Goal: Check status

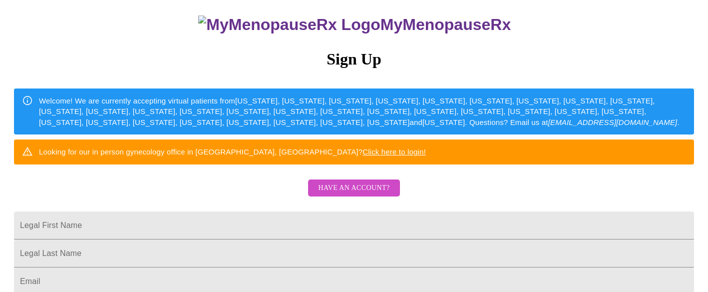
scroll to position [67, 0]
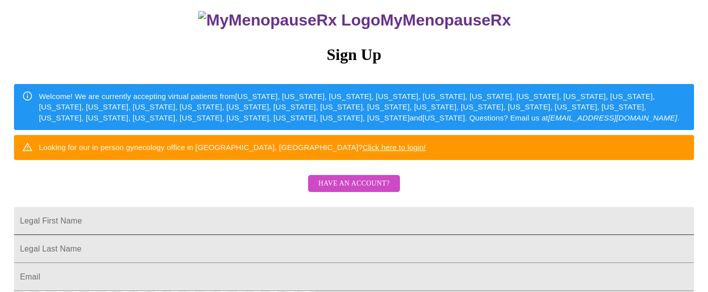
click at [318, 235] on input "Legal First Name" at bounding box center [354, 221] width 680 height 28
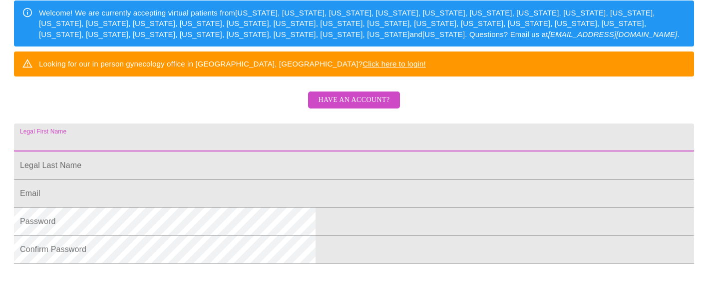
click at [363, 106] on span "Have an account?" at bounding box center [353, 100] width 71 height 12
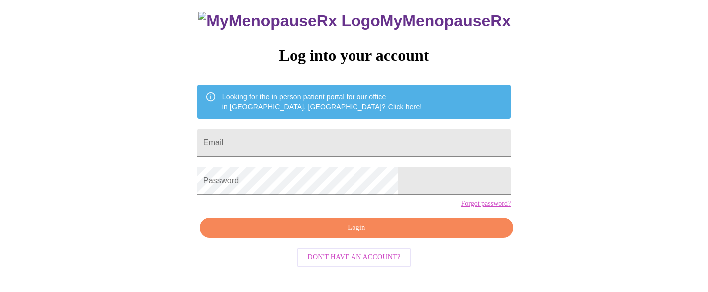
scroll to position [63, 0]
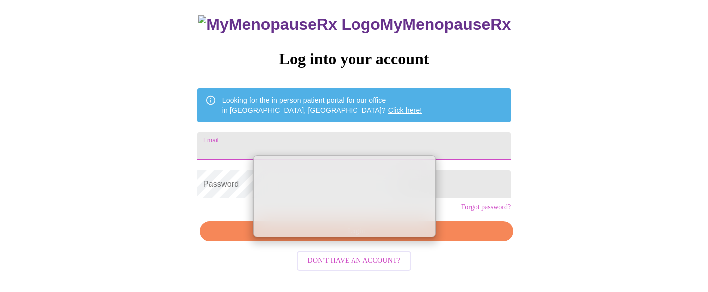
click at [341, 142] on input "Email" at bounding box center [354, 146] width 314 height 28
type input "[EMAIL_ADDRESS][DOMAIN_NAME]"
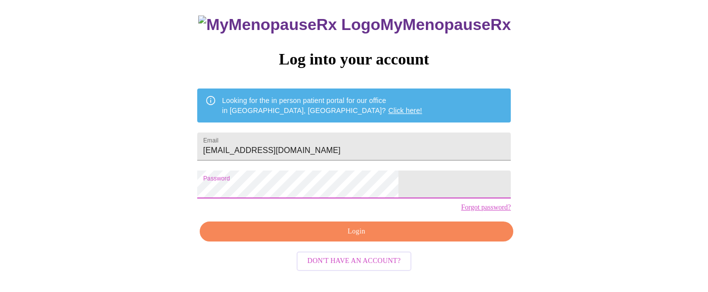
click at [354, 238] on span "Login" at bounding box center [356, 231] width 291 height 12
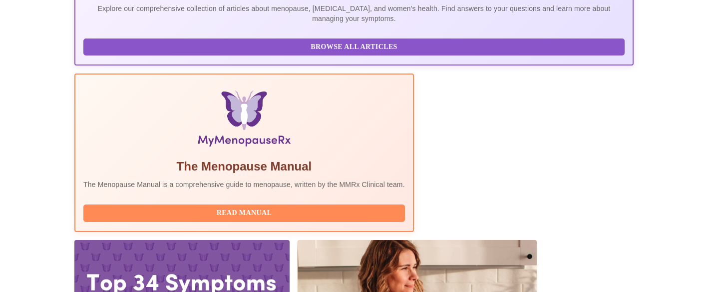
scroll to position [255, 0]
